Goal: Task Accomplishment & Management: Complete application form

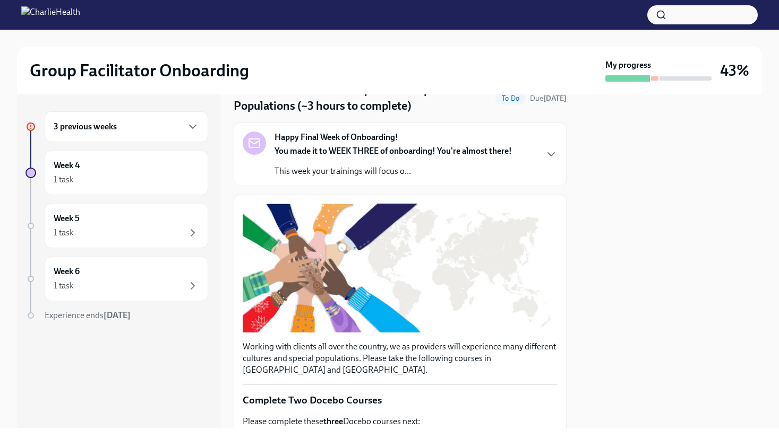
scroll to position [51, 0]
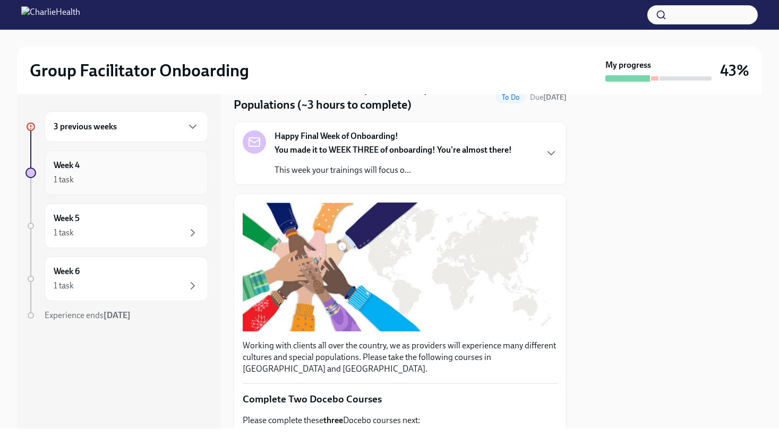
click at [115, 176] on div "1 task" at bounding box center [126, 180] width 145 height 13
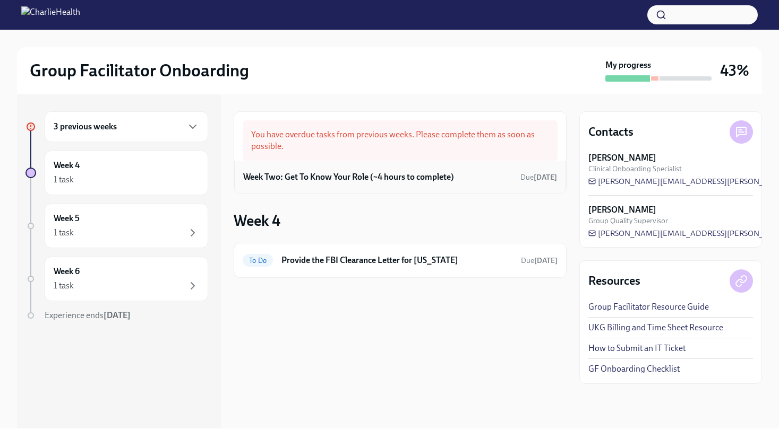
click at [379, 179] on h6 "Week Two: Get To Know Your Role (~4 hours to complete)" at bounding box center [348, 177] width 211 height 12
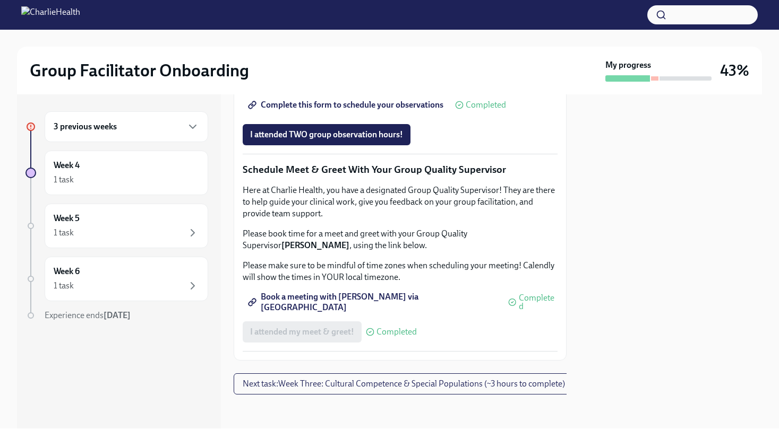
scroll to position [872, 0]
click at [124, 167] on div "Week 4 1 task" at bounding box center [126, 173] width 145 height 27
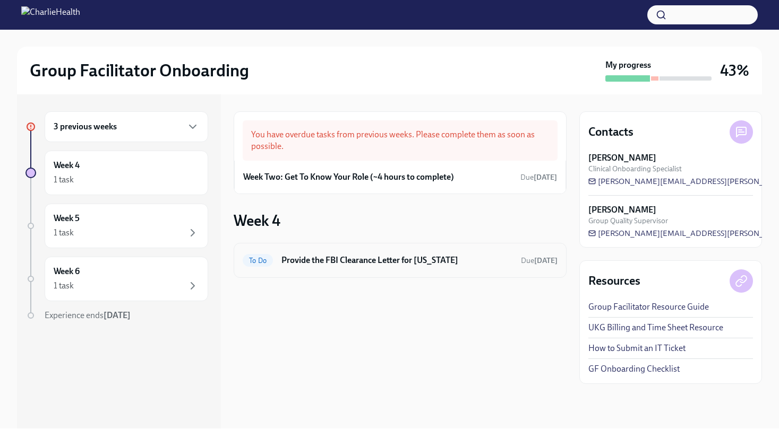
click at [327, 262] on h6 "Provide the FBI Clearance Letter for [US_STATE]" at bounding box center [396, 261] width 231 height 12
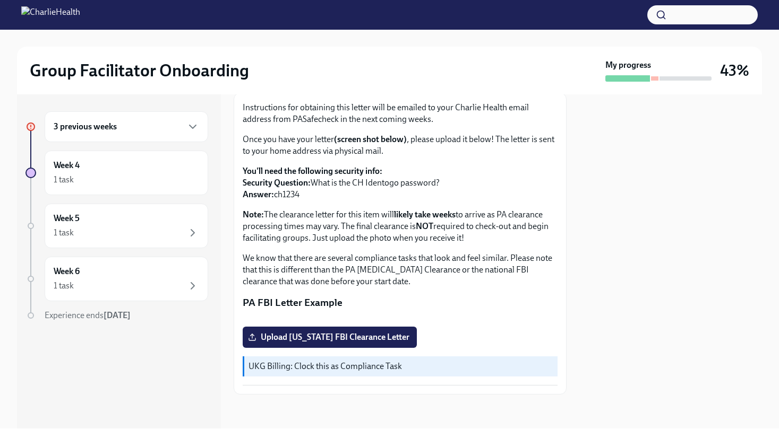
scroll to position [183, 0]
click at [354, 334] on span "Upload [US_STATE] FBI Clearance Letter" at bounding box center [329, 337] width 159 height 11
click at [0, 0] on input "Upload [US_STATE] FBI Clearance Letter" at bounding box center [0, 0] width 0 height 0
click at [355, 338] on span "Upload [US_STATE] FBI Clearance Letter" at bounding box center [329, 337] width 159 height 11
click at [0, 0] on input "Upload [US_STATE] FBI Clearance Letter" at bounding box center [0, 0] width 0 height 0
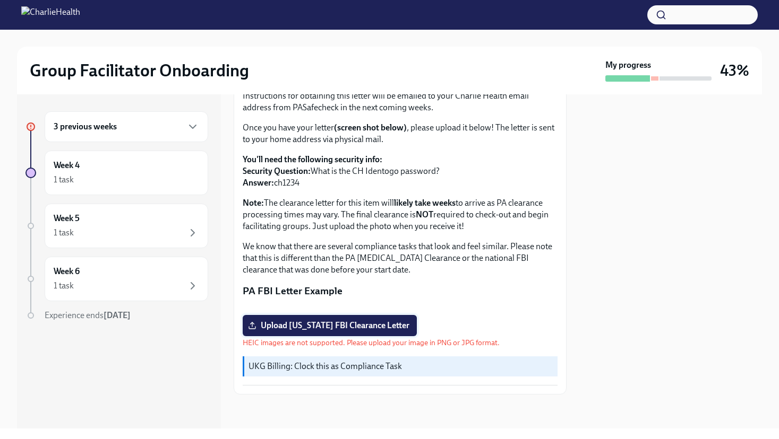
click at [344, 331] on span "Upload [US_STATE] FBI Clearance Letter" at bounding box center [329, 326] width 159 height 11
click at [0, 0] on input "Upload [US_STATE] FBI Clearance Letter" at bounding box center [0, 0] width 0 height 0
click at [344, 331] on span "Upload [US_STATE] FBI Clearance Letter" at bounding box center [329, 326] width 159 height 11
click at [0, 0] on input "Upload [US_STATE] FBI Clearance Letter" at bounding box center [0, 0] width 0 height 0
click at [332, 331] on span "Upload [US_STATE] FBI Clearance Letter" at bounding box center [329, 326] width 159 height 11
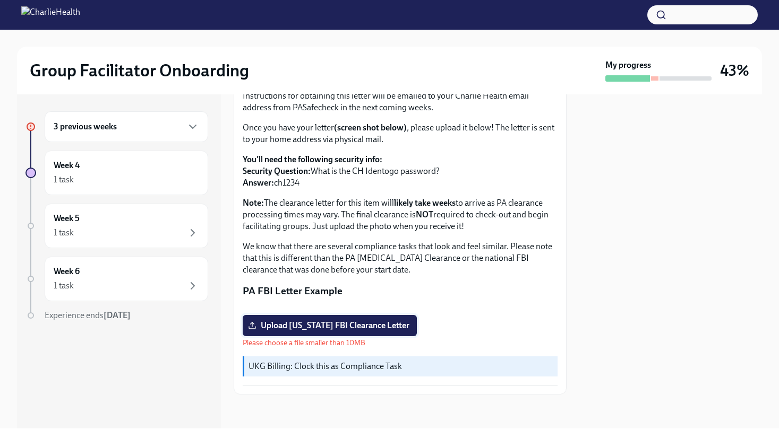
click at [0, 0] on input "Upload [US_STATE] FBI Clearance Letter" at bounding box center [0, 0] width 0 height 0
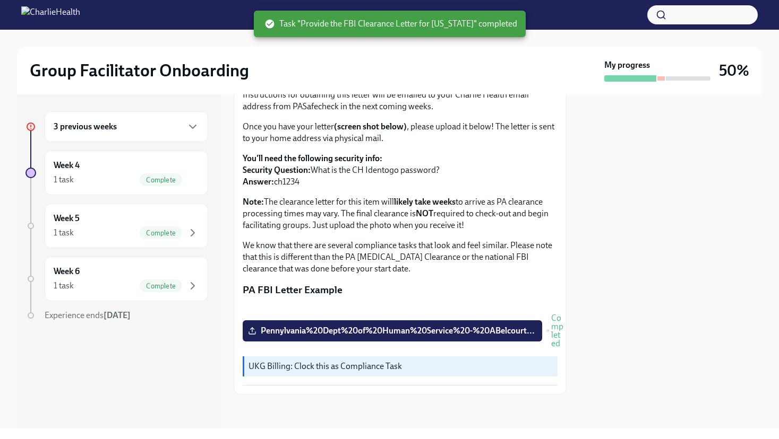
scroll to position [0, 0]
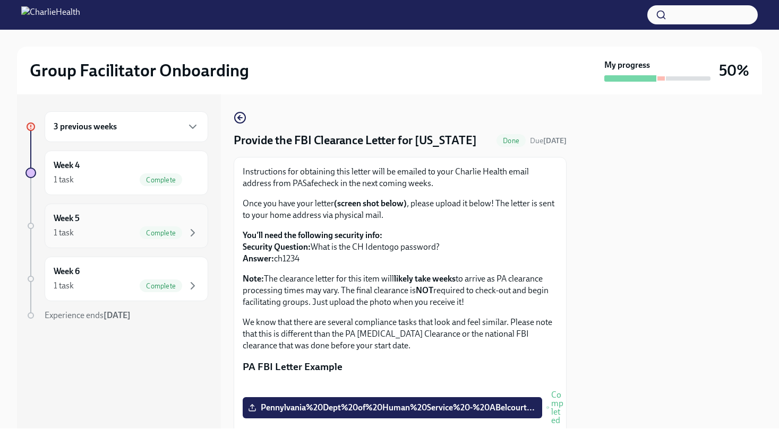
click at [106, 234] on div "1 task Complete" at bounding box center [126, 233] width 145 height 13
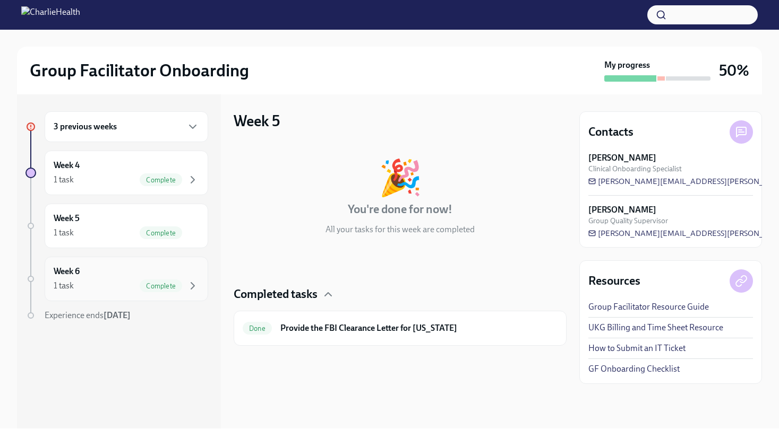
click at [106, 283] on div "1 task Complete" at bounding box center [126, 286] width 145 height 13
click at [95, 178] on div "1 task Complete" at bounding box center [126, 180] width 145 height 13
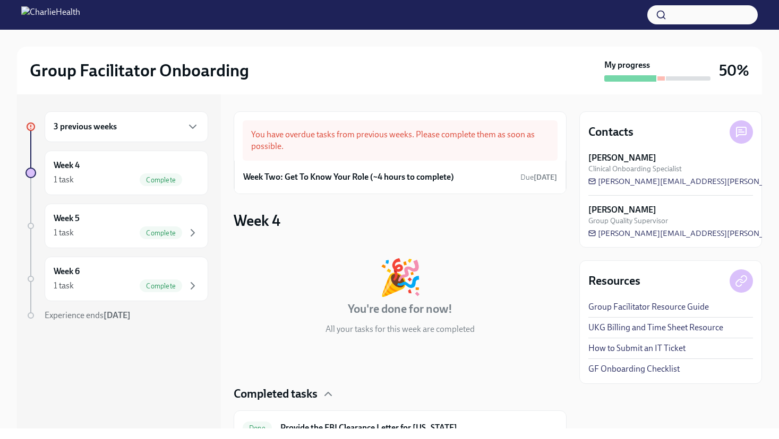
click at [120, 129] on div "3 previous weeks" at bounding box center [126, 126] width 145 height 13
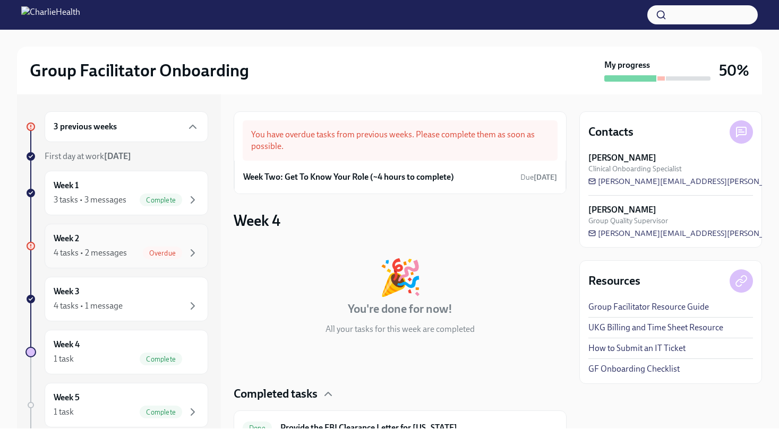
click at [113, 250] on div "4 tasks • 2 messages" at bounding box center [90, 253] width 73 height 12
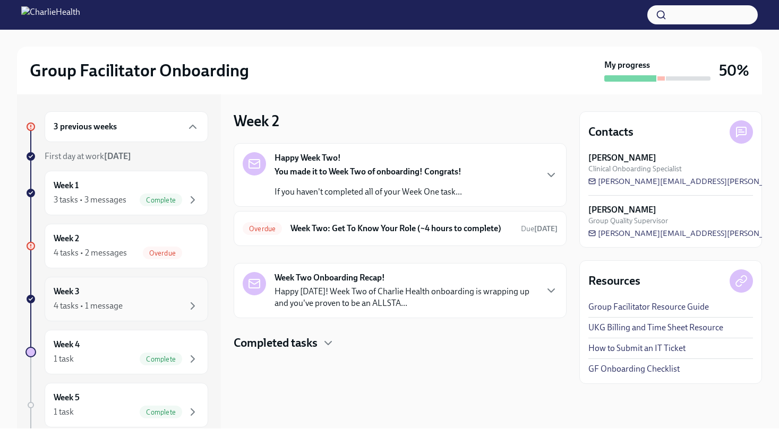
click at [153, 306] on div "4 tasks • 1 message" at bounding box center [126, 306] width 145 height 13
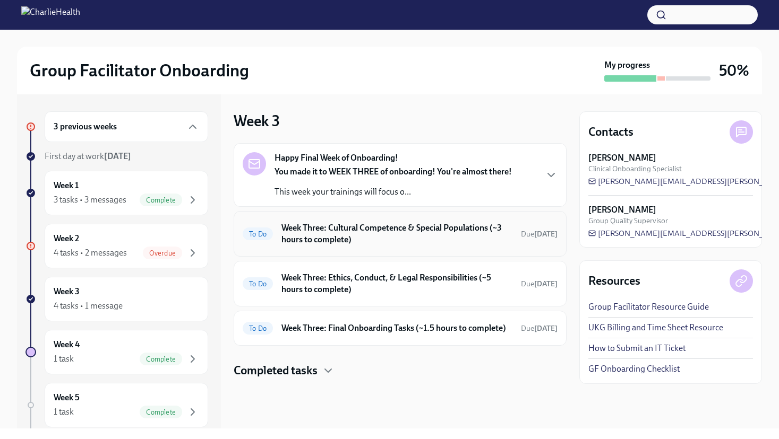
click at [425, 237] on h6 "Week Three: Cultural Competence & Special Populations (~3 hours to complete)" at bounding box center [396, 233] width 231 height 23
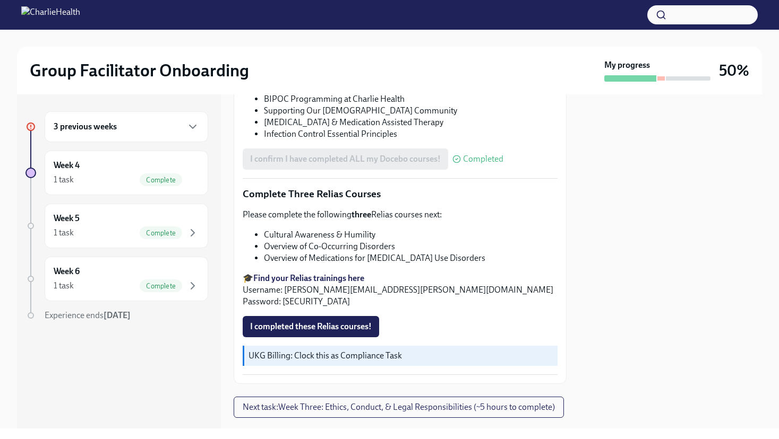
scroll to position [822, 0]
